Goal: Task Accomplishment & Management: Use online tool/utility

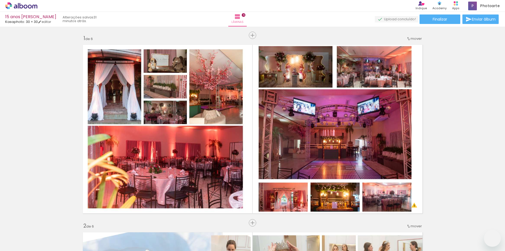
click at [18, 243] on span "Adicionar Fotos" at bounding box center [19, 244] width 16 height 6
click at [0, 0] on input "file" at bounding box center [0, 0] width 0 height 0
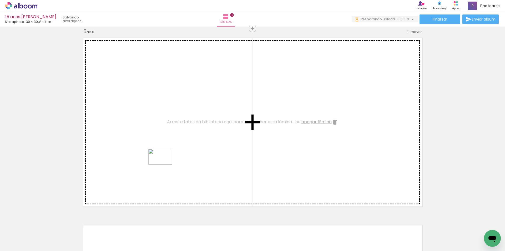
drag, startPoint x: 164, startPoint y: 235, endPoint x: 164, endPoint y: 165, distance: 70.3
click at [164, 165] on quentale-workspace at bounding box center [252, 125] width 505 height 251
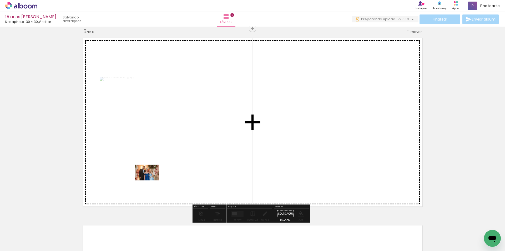
drag, startPoint x: 137, startPoint y: 235, endPoint x: 151, endPoint y: 180, distance: 56.1
click at [151, 180] on quentale-workspace at bounding box center [252, 125] width 505 height 251
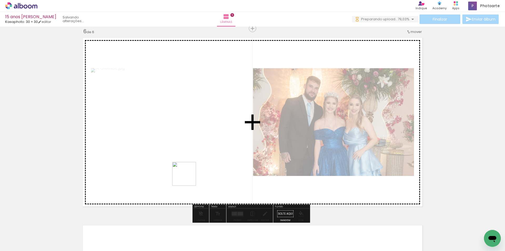
drag, startPoint x: 190, startPoint y: 235, endPoint x: 188, endPoint y: 177, distance: 57.2
click at [188, 177] on quentale-workspace at bounding box center [252, 125] width 505 height 251
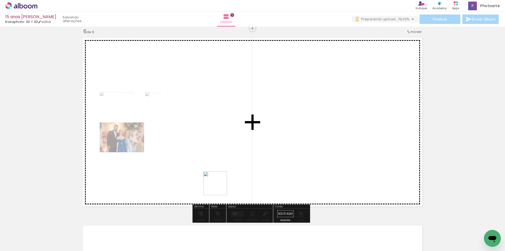
drag, startPoint x: 222, startPoint y: 235, endPoint x: 219, endPoint y: 187, distance: 48.2
click at [219, 187] on quentale-workspace at bounding box center [252, 125] width 505 height 251
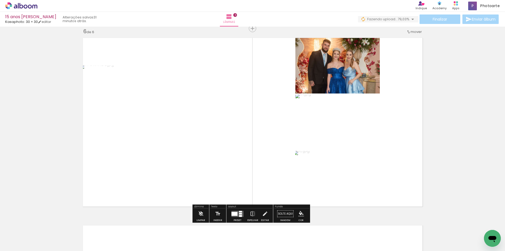
click at [236, 212] on div at bounding box center [235, 214] width 6 height 4
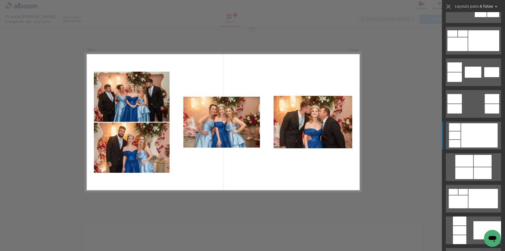
scroll to position [132, 0]
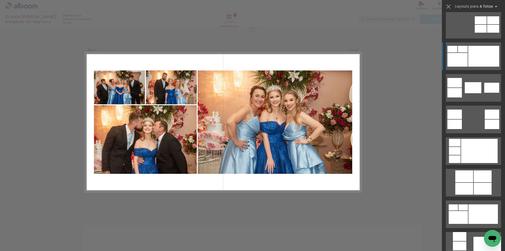
click at [481, 61] on div at bounding box center [484, 56] width 31 height 21
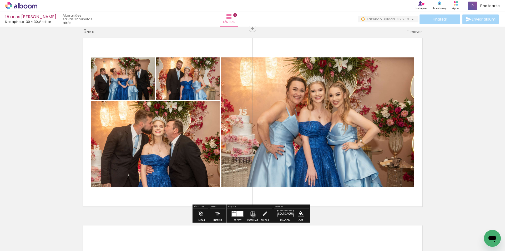
click at [252, 215] on iron-icon at bounding box center [253, 213] width 6 height 11
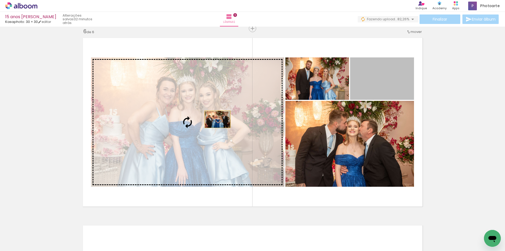
drag, startPoint x: 372, startPoint y: 90, endPoint x: 215, endPoint y: 119, distance: 160.2
click at [0, 0] on slot at bounding box center [0, 0] width 0 height 0
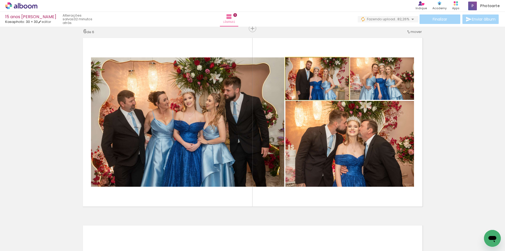
drag, startPoint x: 330, startPoint y: 82, endPoint x: 345, endPoint y: 132, distance: 52.3
click at [0, 0] on slot at bounding box center [0, 0] width 0 height 0
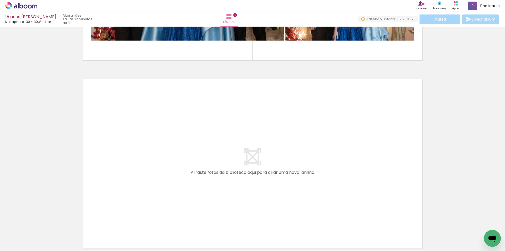
scroll to position [1102, 0]
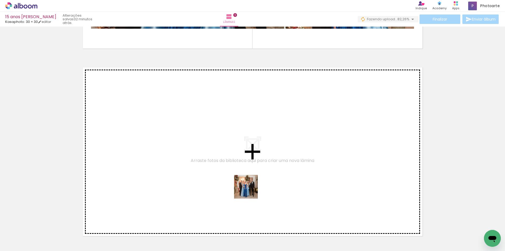
drag, startPoint x: 251, startPoint y: 236, endPoint x: 250, endPoint y: 171, distance: 64.8
click at [250, 171] on quentale-workspace at bounding box center [252, 125] width 505 height 251
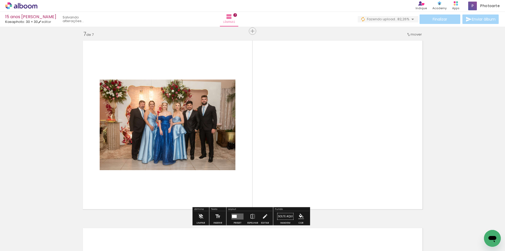
scroll to position [1131, 0]
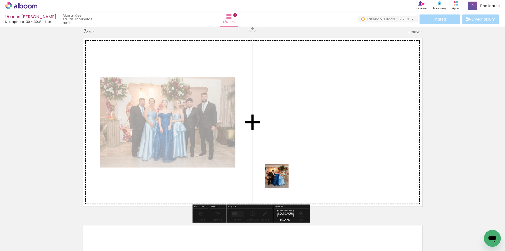
drag, startPoint x: 280, startPoint y: 237, endPoint x: 283, endPoint y: 190, distance: 47.0
click at [281, 176] on quentale-workspace at bounding box center [252, 125] width 505 height 251
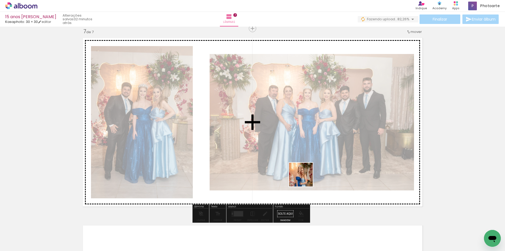
drag, startPoint x: 310, startPoint y: 239, endPoint x: 305, endPoint y: 178, distance: 61.0
click at [305, 178] on quentale-workspace at bounding box center [252, 125] width 505 height 251
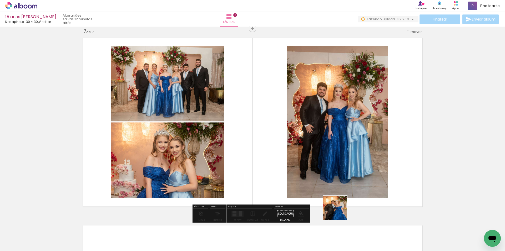
drag, startPoint x: 341, startPoint y: 232, endPoint x: 361, endPoint y: 229, distance: 20.3
click at [333, 185] on quentale-workspace at bounding box center [252, 125] width 505 height 251
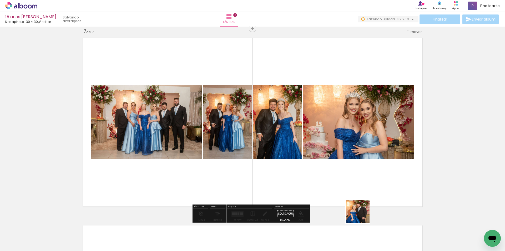
drag, startPoint x: 365, startPoint y: 236, endPoint x: 387, endPoint y: 212, distance: 32.6
click at [358, 184] on quentale-workspace at bounding box center [252, 125] width 505 height 251
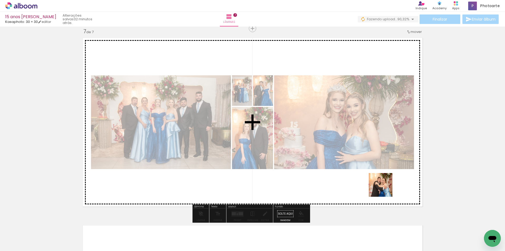
drag, startPoint x: 400, startPoint y: 232, endPoint x: 385, endPoint y: 188, distance: 45.9
click at [385, 188] on quentale-workspace at bounding box center [252, 125] width 505 height 251
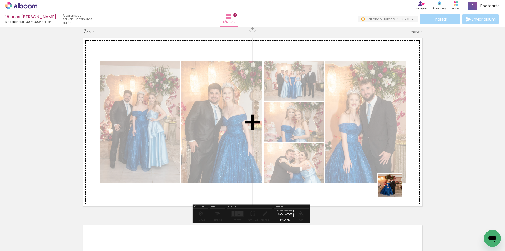
drag, startPoint x: 425, startPoint y: 231, endPoint x: 394, endPoint y: 189, distance: 52.2
click at [394, 189] on quentale-workspace at bounding box center [252, 125] width 505 height 251
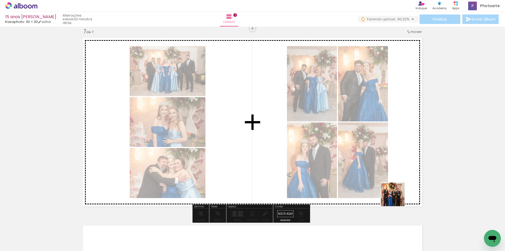
drag, startPoint x: 453, startPoint y: 232, endPoint x: 392, endPoint y: 191, distance: 73.2
click at [392, 191] on quentale-workspace at bounding box center [252, 125] width 505 height 251
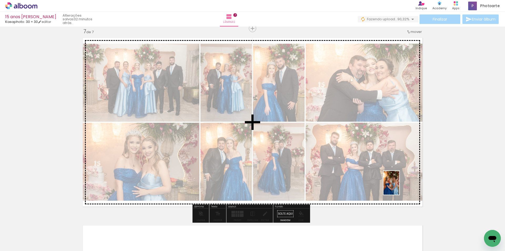
drag, startPoint x: 485, startPoint y: 231, endPoint x: 400, endPoint y: 187, distance: 96.2
click at [400, 187] on quentale-workspace at bounding box center [252, 125] width 505 height 251
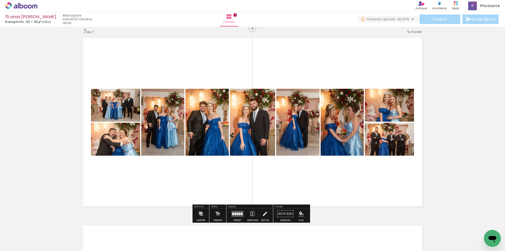
click at [237, 211] on quentale-layouter at bounding box center [238, 214] width 12 height 6
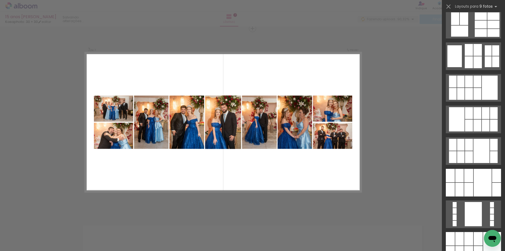
scroll to position [0, 0]
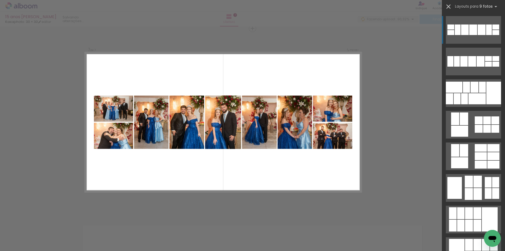
click at [451, 5] on iron-icon at bounding box center [448, 6] width 7 height 7
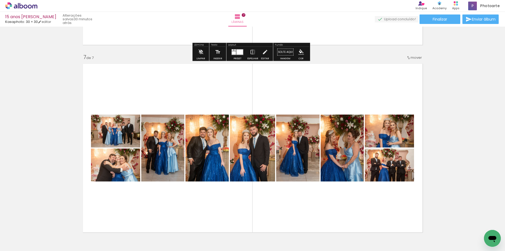
scroll to position [1132, 0]
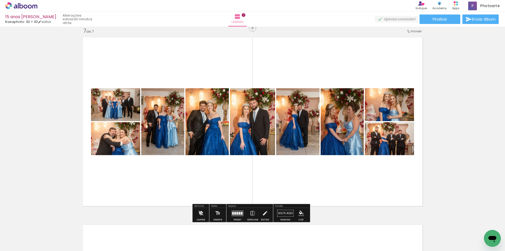
click at [200, 212] on iron-icon at bounding box center [201, 213] width 6 height 11
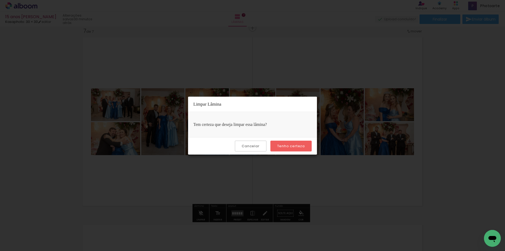
click at [0, 0] on slot "Tenho certeza" at bounding box center [0, 0] width 0 height 0
